Goal: Communication & Community: Answer question/provide support

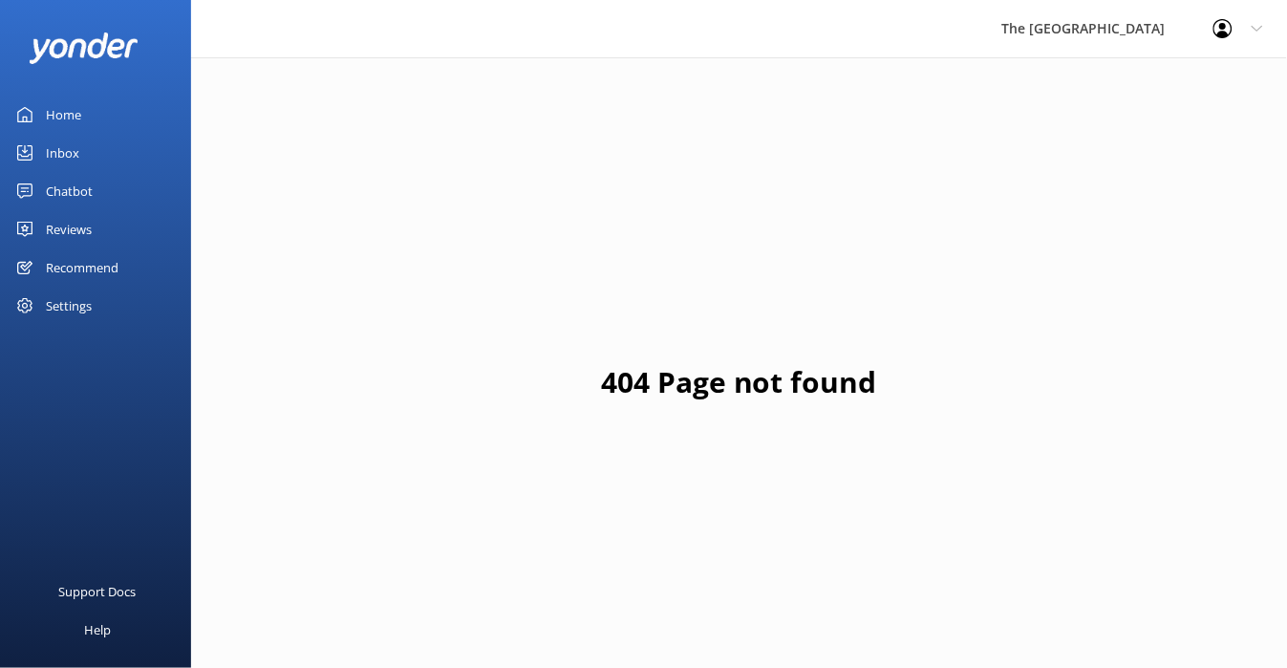
click at [51, 147] on div "Inbox" at bounding box center [62, 153] width 33 height 38
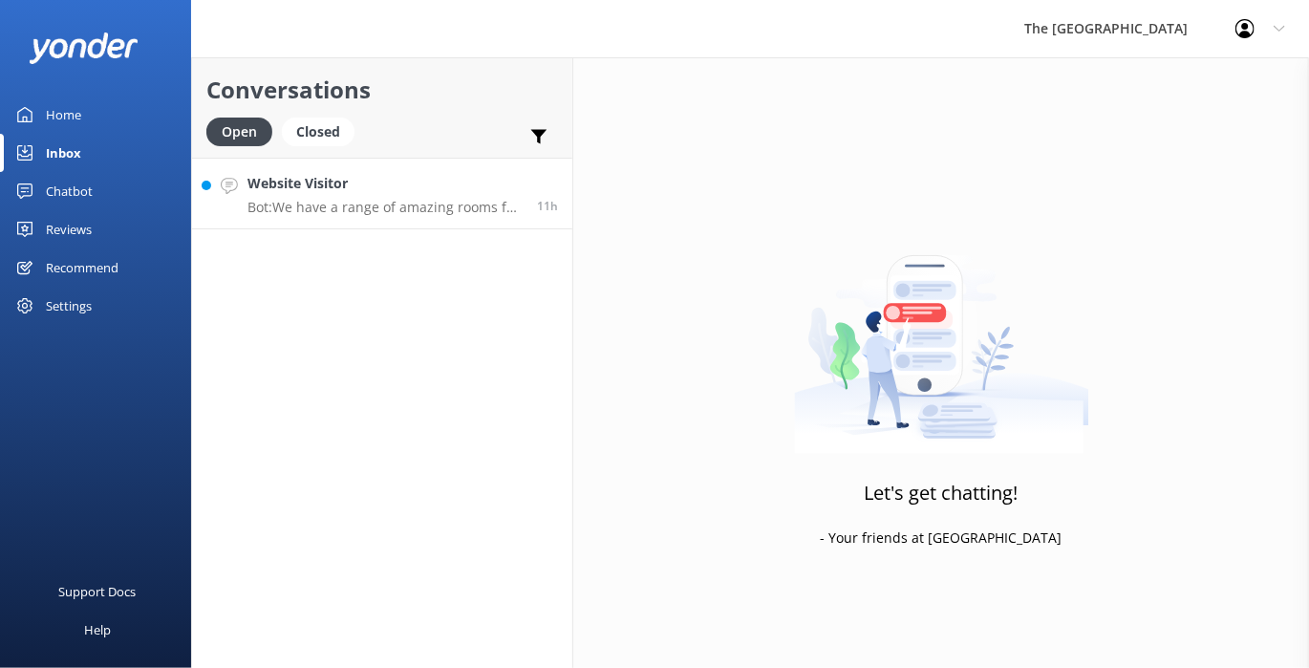
click at [405, 218] on link "Website Visitor Bot: We have a range of amazing rooms for you to choose from. T…" at bounding box center [382, 194] width 380 height 72
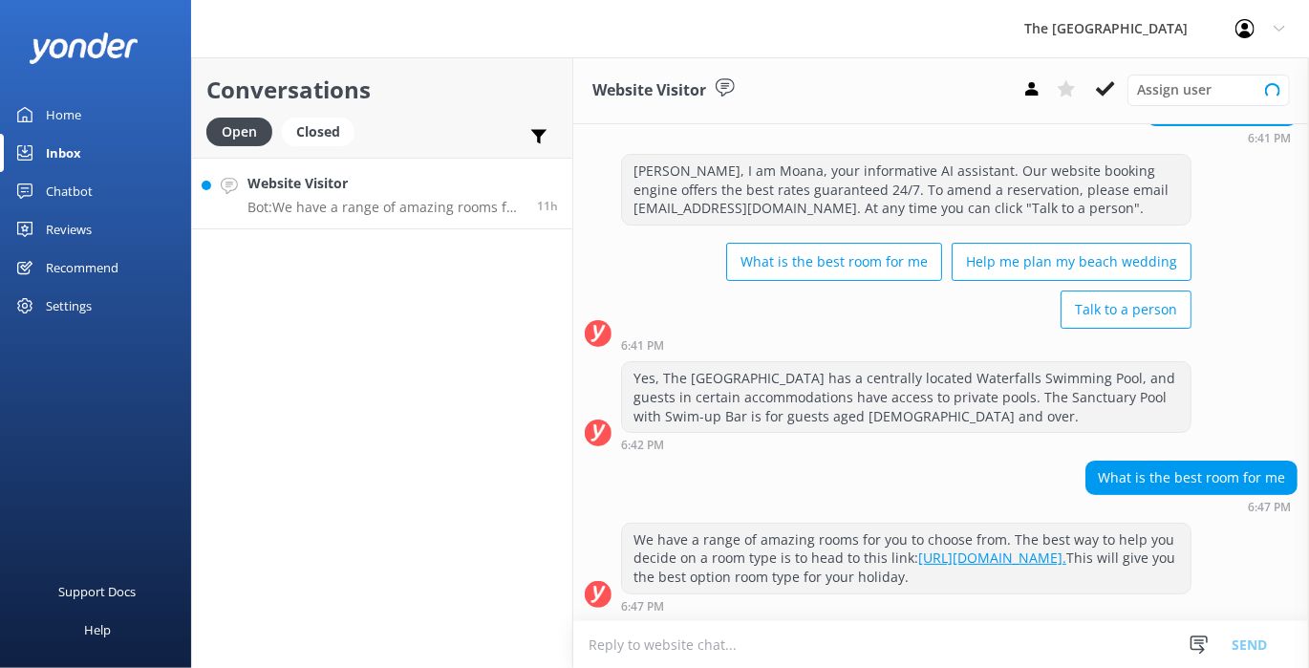
scroll to position [102, 0]
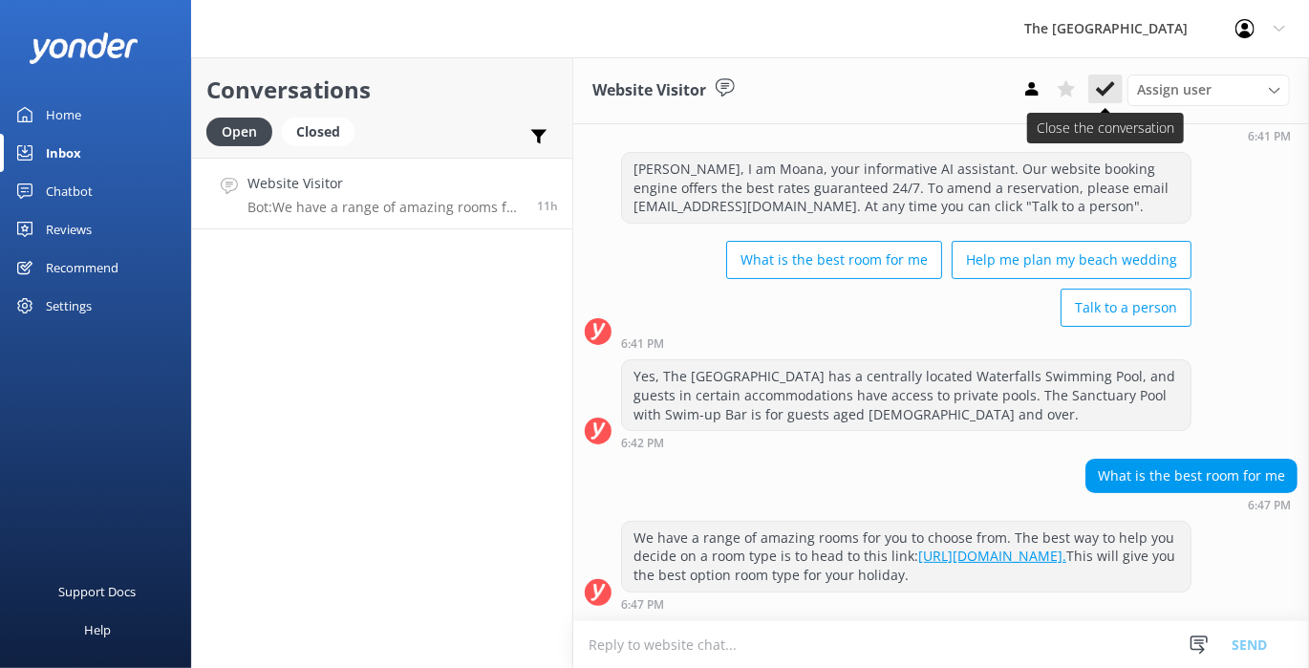
click at [1106, 91] on use at bounding box center [1105, 88] width 19 height 15
